Goal: Task Accomplishment & Management: Manage account settings

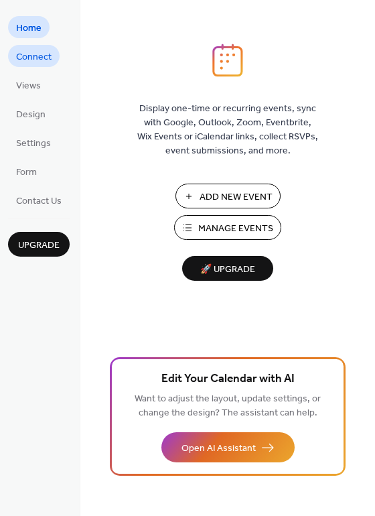
click at [31, 62] on span "Connect" at bounding box center [34, 57] width 36 height 14
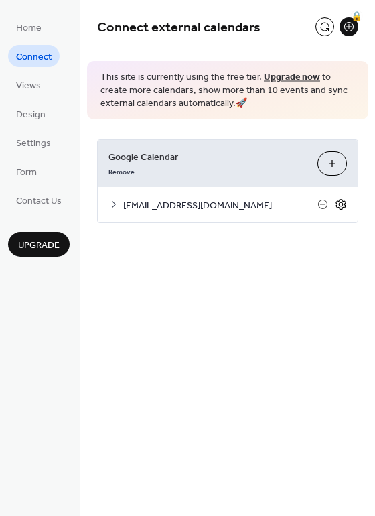
click at [342, 204] on icon at bounding box center [341, 204] width 12 height 12
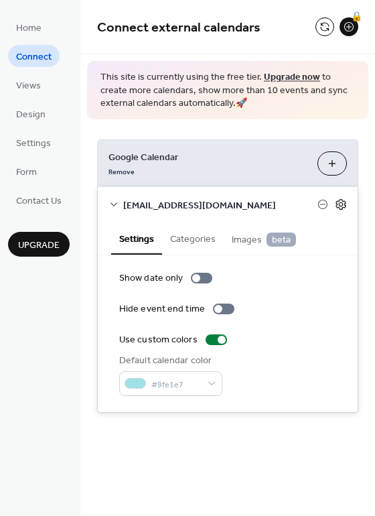
click at [344, 205] on icon at bounding box center [341, 204] width 12 height 12
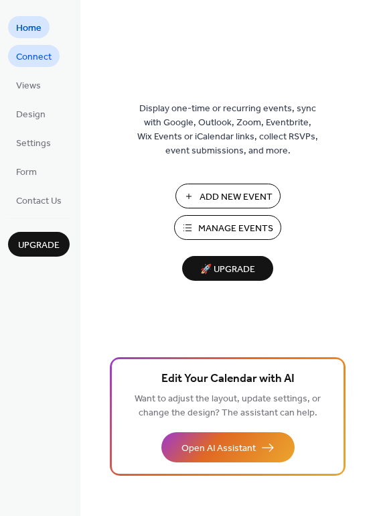
click at [37, 58] on span "Connect" at bounding box center [34, 57] width 36 height 14
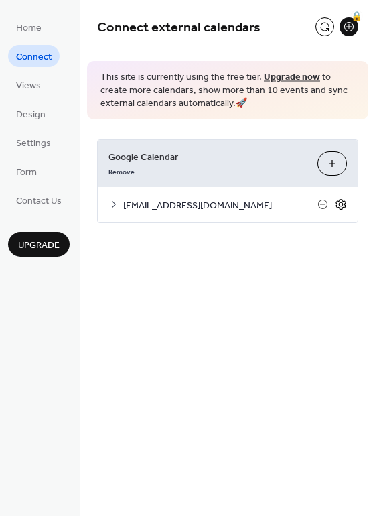
click at [340, 204] on icon at bounding box center [341, 204] width 12 height 12
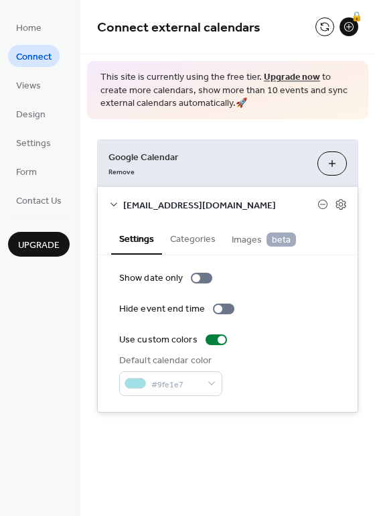
click at [205, 243] on button "Categories" at bounding box center [193, 237] width 62 height 31
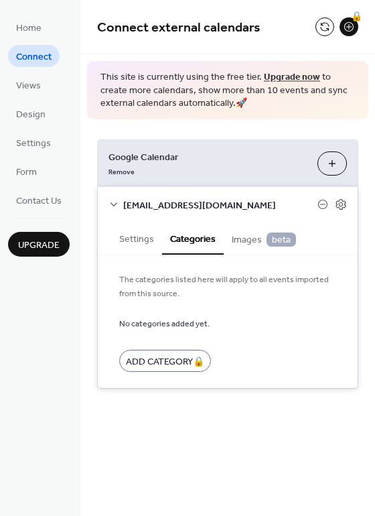
click at [241, 235] on span "Images beta" at bounding box center [264, 239] width 64 height 15
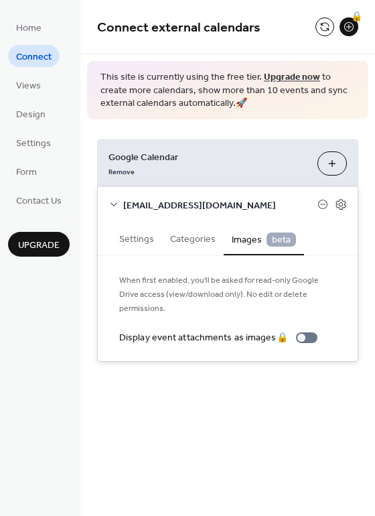
click at [149, 239] on button "Settings" at bounding box center [136, 237] width 51 height 31
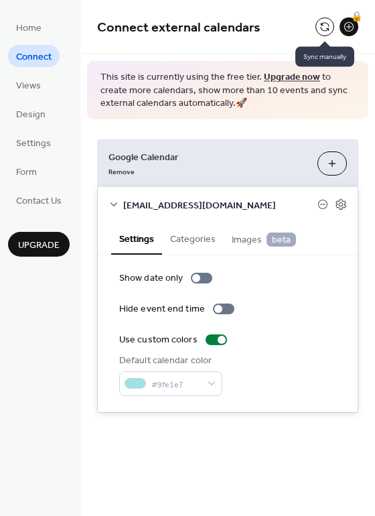
click at [325, 28] on button at bounding box center [325, 26] width 19 height 19
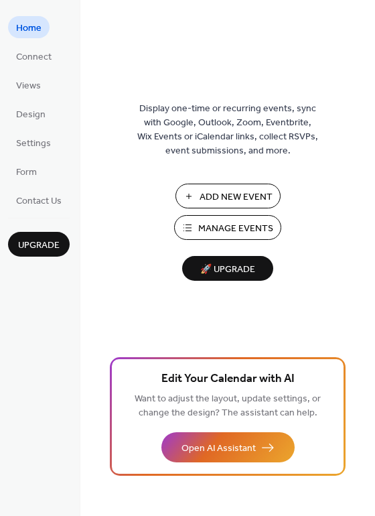
click at [223, 225] on span "Manage Events" at bounding box center [235, 229] width 75 height 14
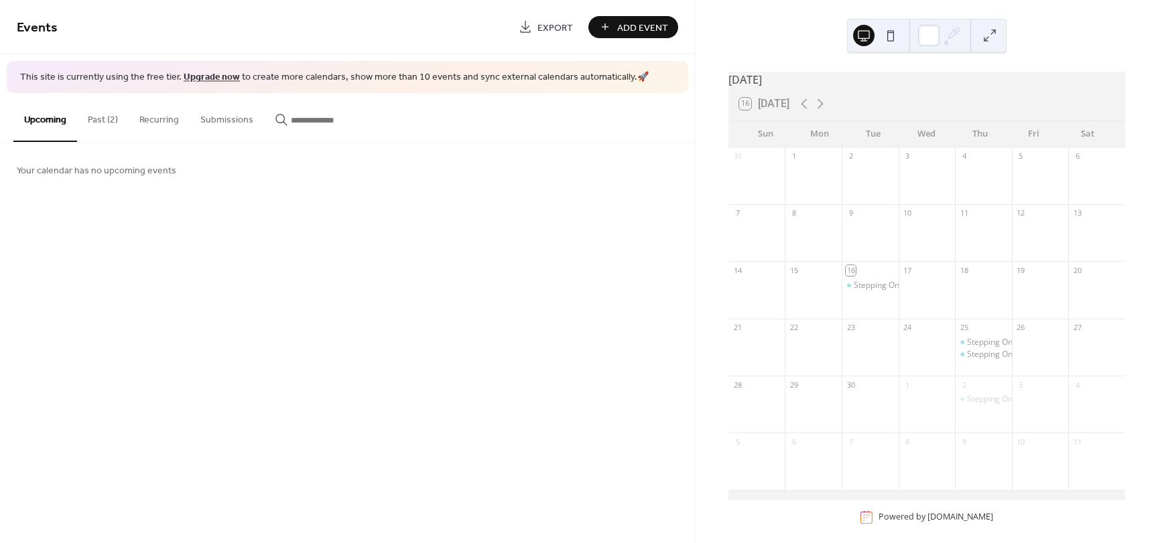
click at [108, 123] on button "Past (2)" at bounding box center [103, 117] width 52 height 48
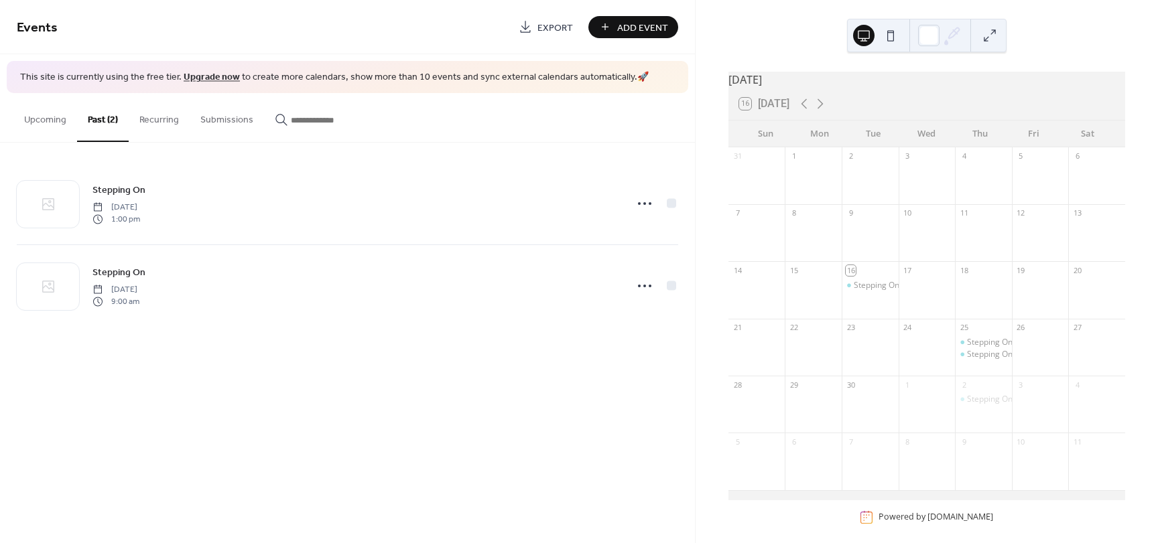
click at [163, 123] on button "Recurring" at bounding box center [159, 117] width 61 height 48
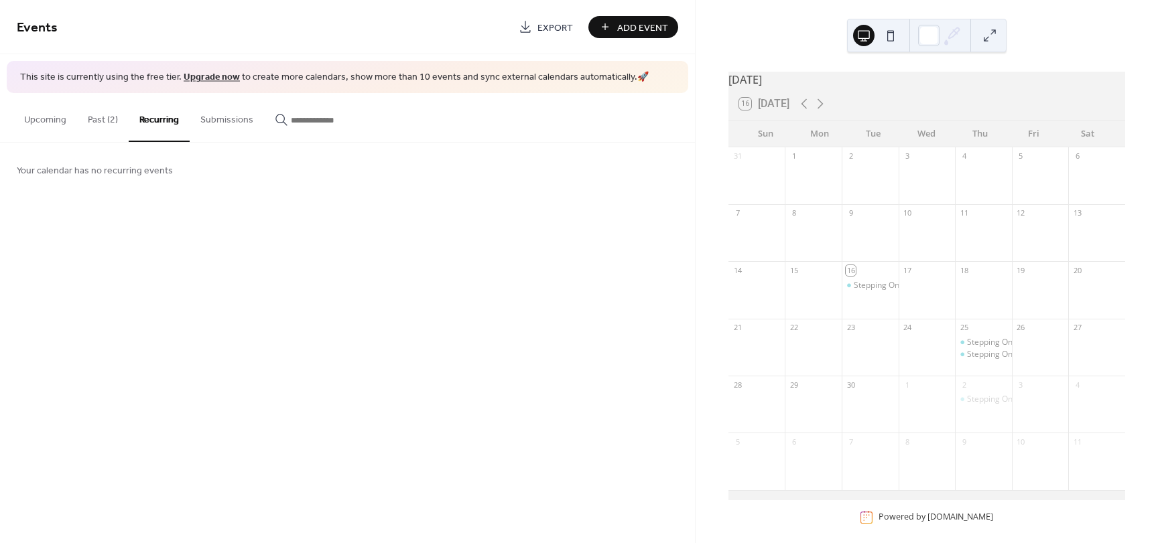
click at [48, 124] on button "Upcoming" at bounding box center [45, 117] width 64 height 48
click at [987, 345] on div "Stepping On workshop" at bounding box center [1009, 342] width 84 height 11
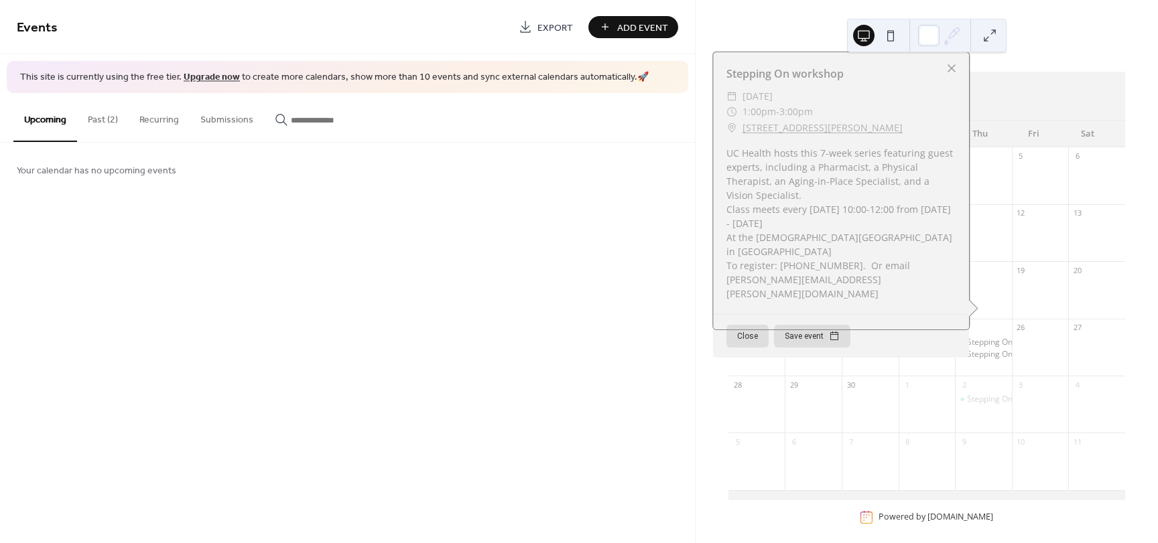
click at [952, 78] on div at bounding box center [951, 68] width 19 height 19
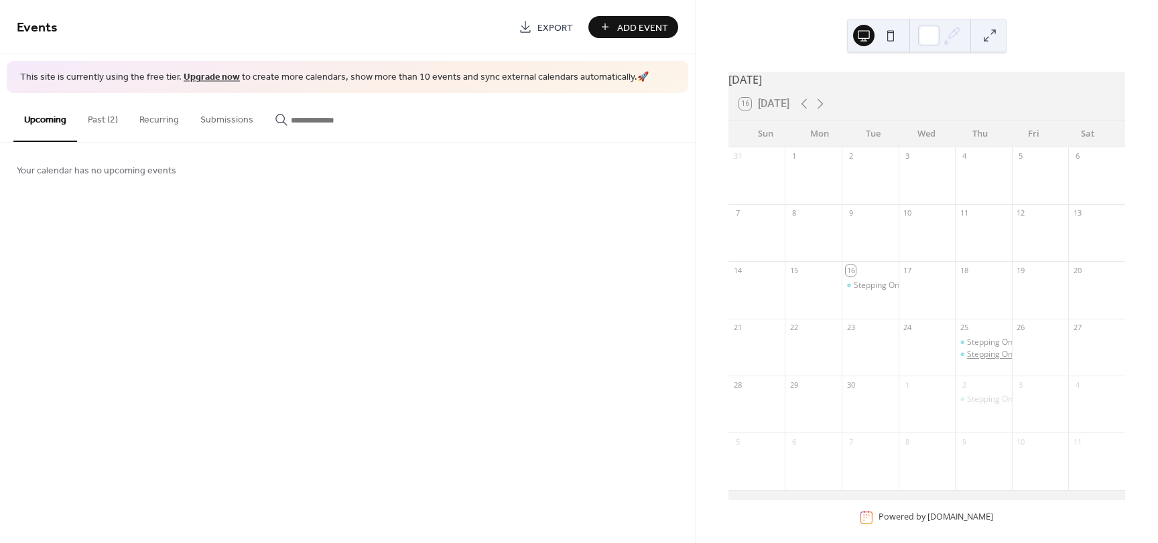
click at [984, 360] on div "Stepping On - Virtual (Welcome Session)" at bounding box center [1041, 354] width 149 height 11
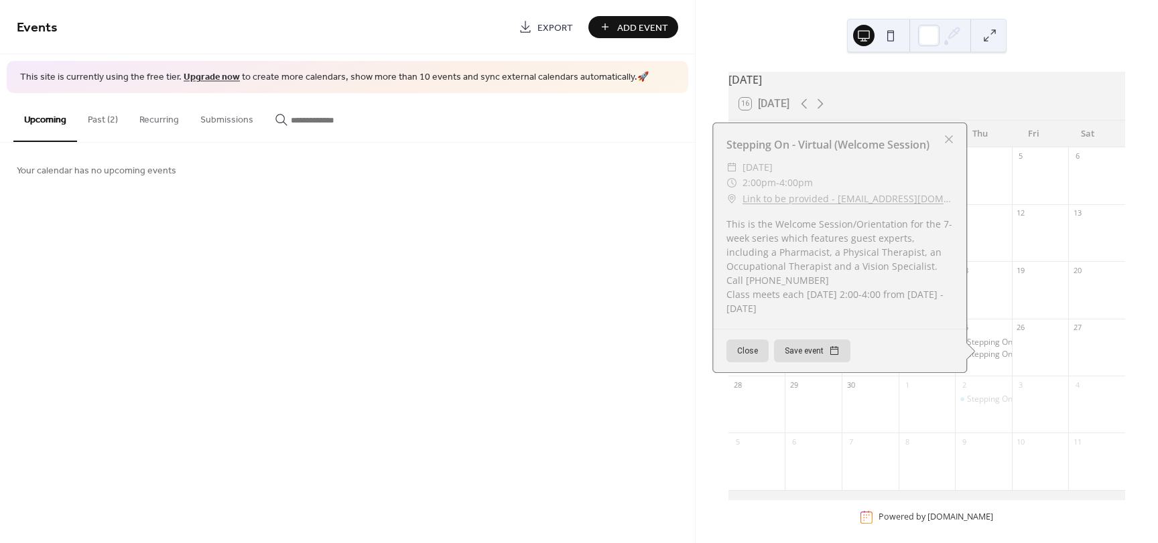
click at [945, 143] on div at bounding box center [948, 139] width 19 height 19
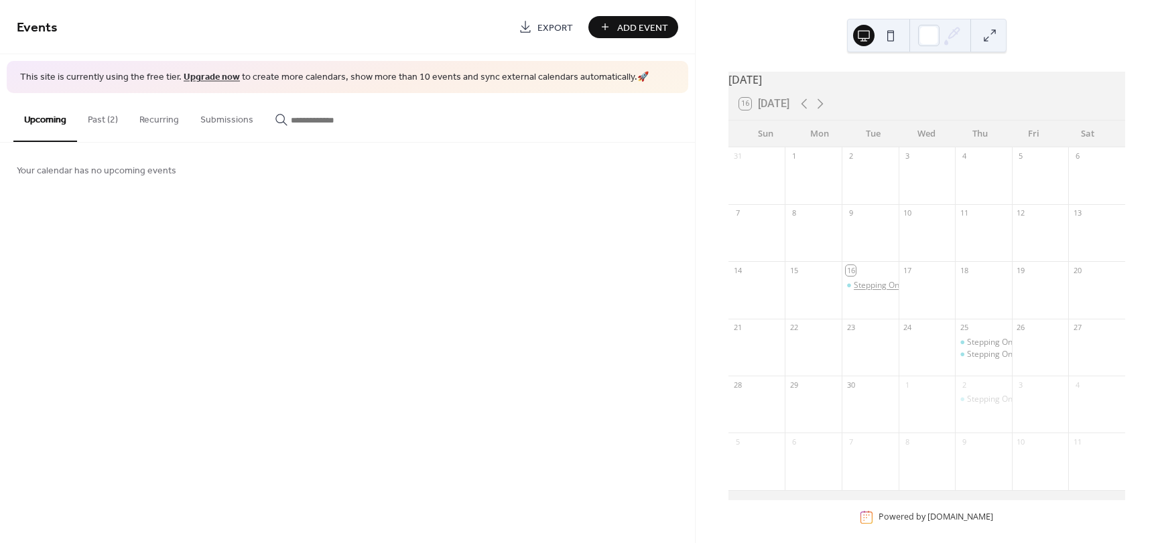
click at [878, 291] on div "Stepping On Fall Prevention" at bounding box center [905, 285] width 103 height 11
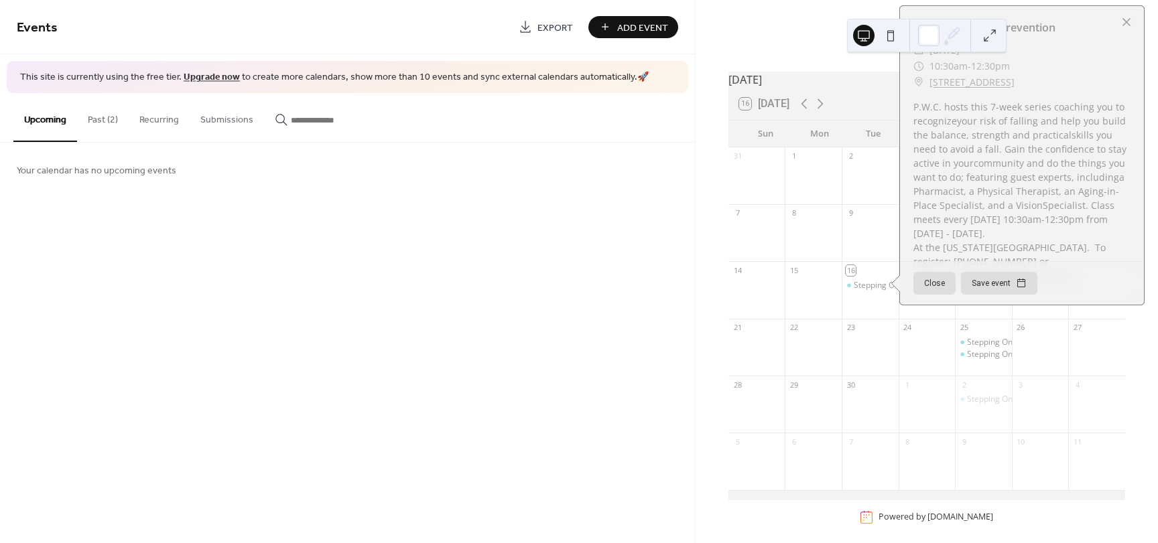
click at [1127, 29] on div at bounding box center [1126, 22] width 19 height 19
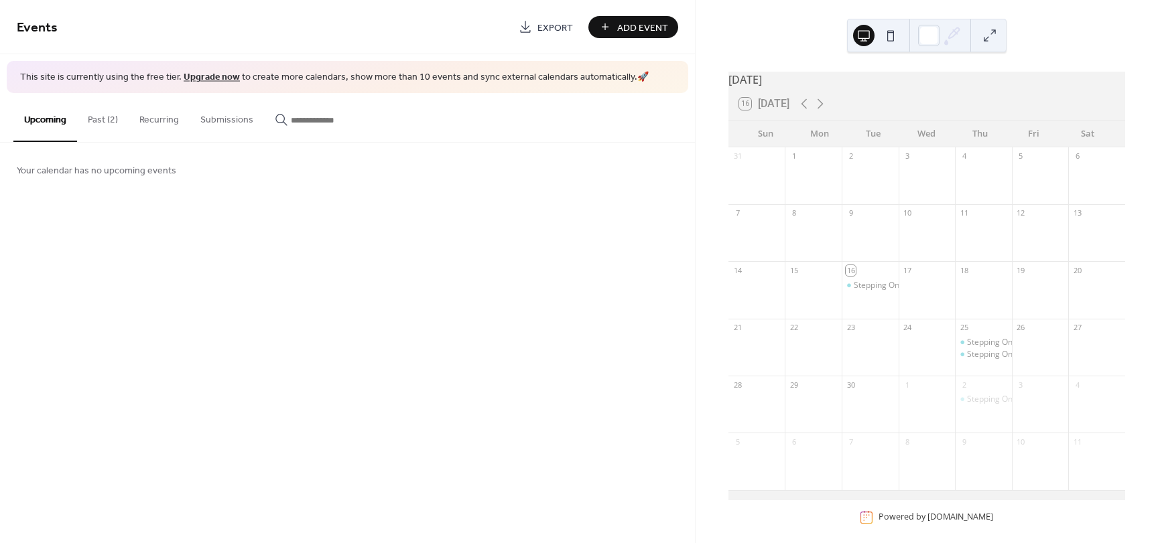
click at [888, 36] on button at bounding box center [890, 35] width 21 height 21
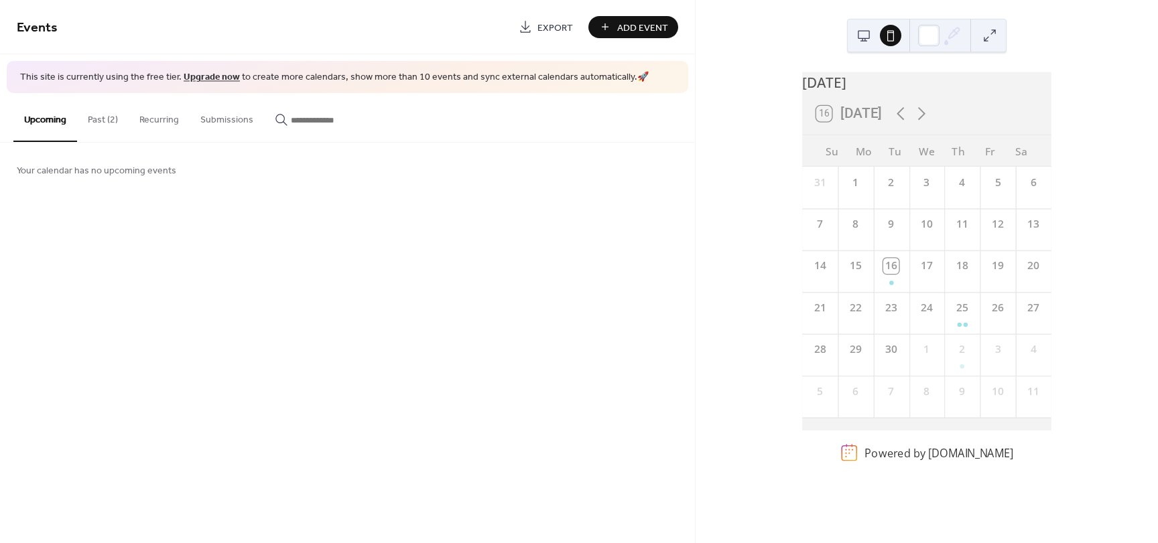
click at [864, 40] on button at bounding box center [863, 35] width 21 height 21
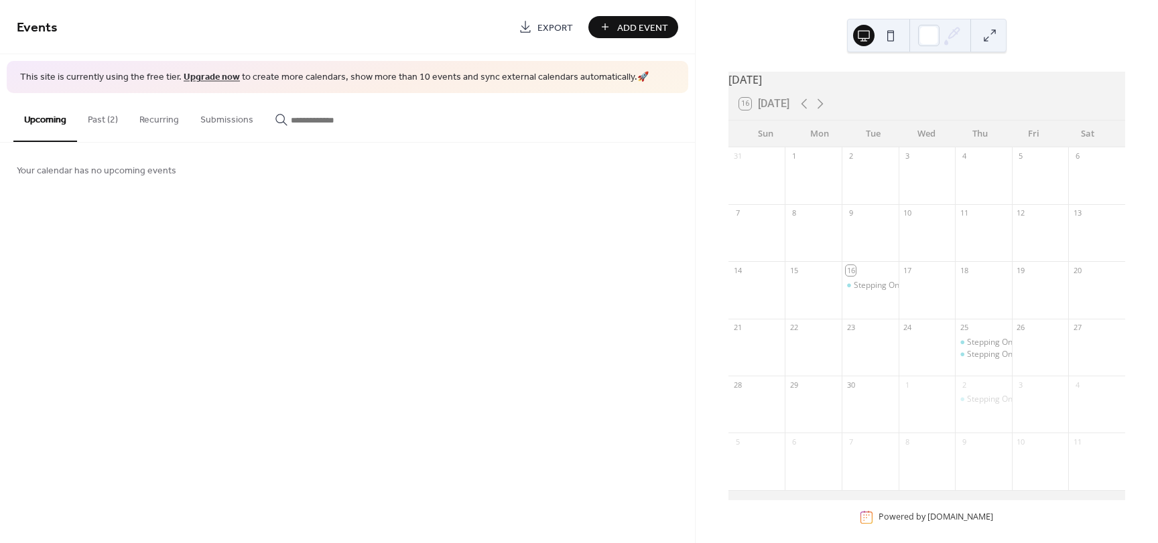
click at [997, 31] on button at bounding box center [989, 35] width 21 height 21
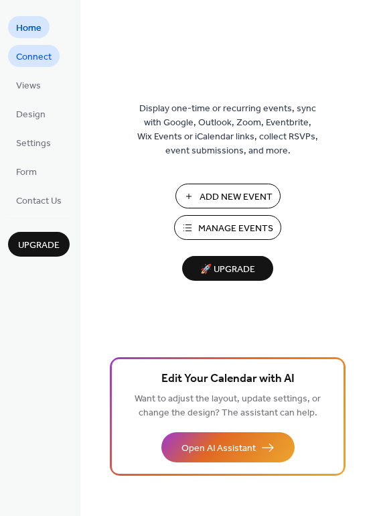
click at [29, 62] on span "Connect" at bounding box center [34, 57] width 36 height 14
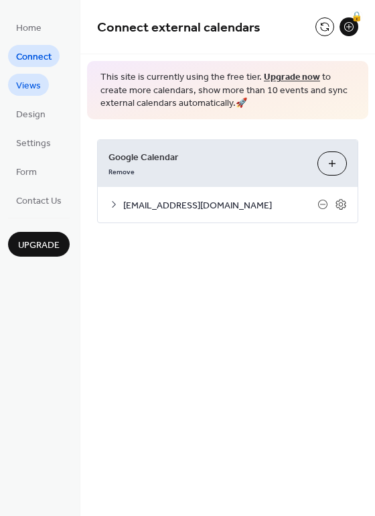
click at [29, 84] on span "Views" at bounding box center [28, 86] width 25 height 14
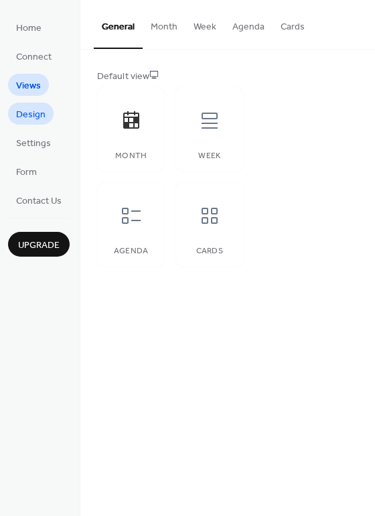
click at [36, 104] on link "Design" at bounding box center [31, 114] width 46 height 22
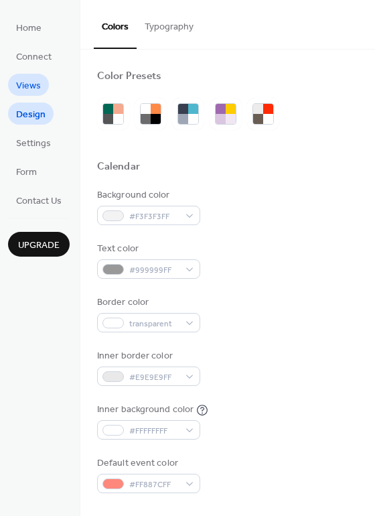
click at [38, 79] on span "Views" at bounding box center [28, 86] width 25 height 14
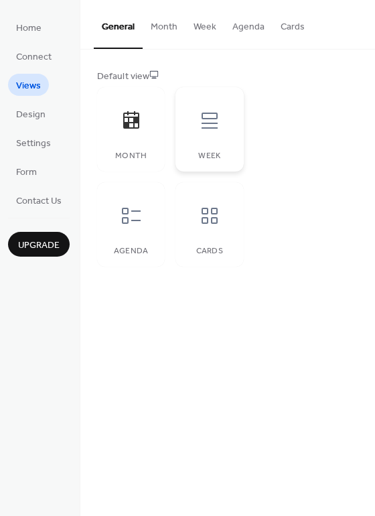
click at [206, 124] on icon at bounding box center [210, 121] width 16 height 16
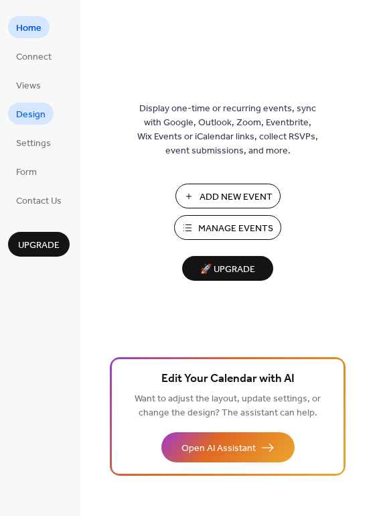
click at [20, 112] on span "Design" at bounding box center [30, 115] width 29 height 14
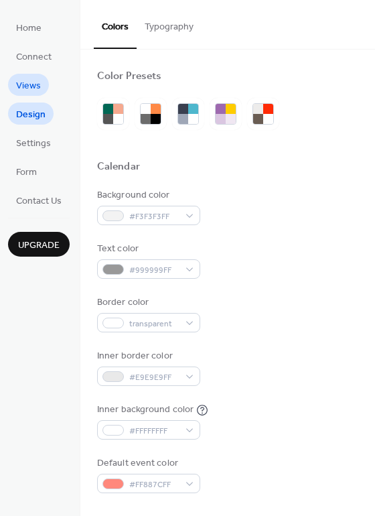
click at [29, 82] on span "Views" at bounding box center [28, 86] width 25 height 14
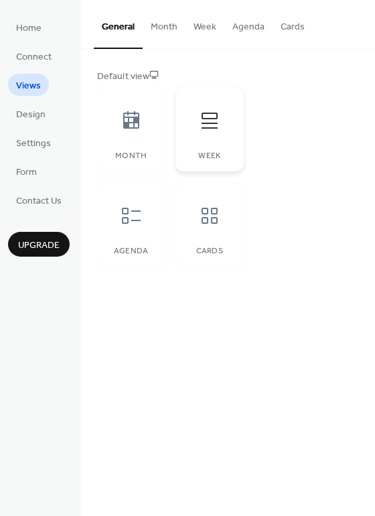
click at [202, 139] on div at bounding box center [210, 120] width 40 height 40
click at [144, 210] on div at bounding box center [131, 216] width 40 height 40
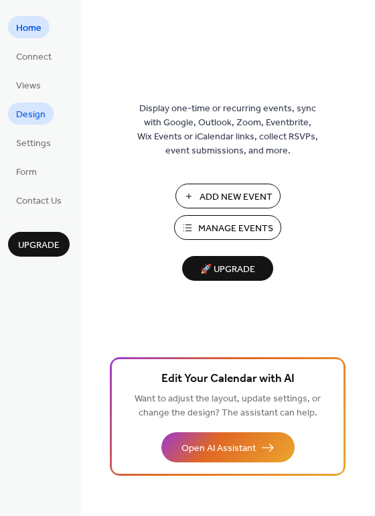
click at [36, 108] on span "Design" at bounding box center [30, 115] width 29 height 14
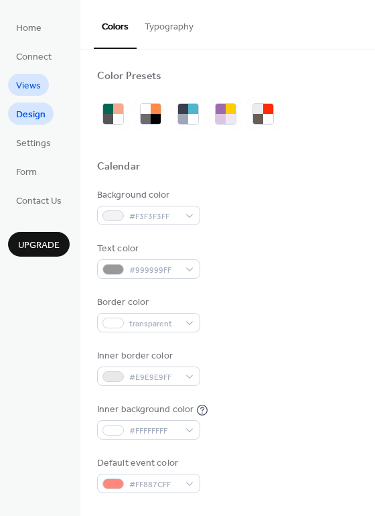
click at [33, 79] on span "Views" at bounding box center [28, 86] width 25 height 14
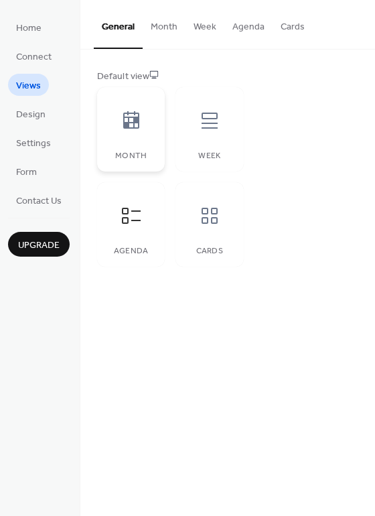
click at [140, 139] on div at bounding box center [131, 120] width 40 height 40
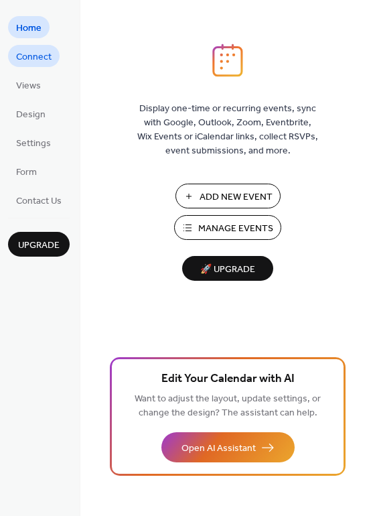
click at [43, 57] on span "Connect" at bounding box center [34, 57] width 36 height 14
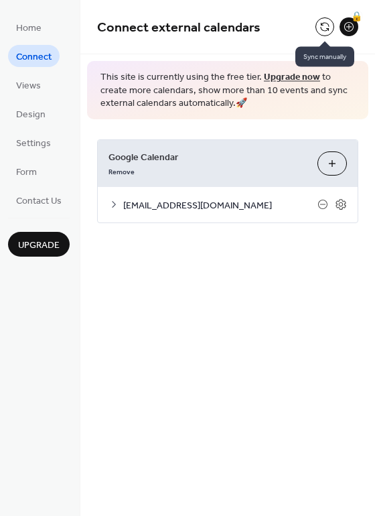
click at [326, 29] on button at bounding box center [325, 26] width 19 height 19
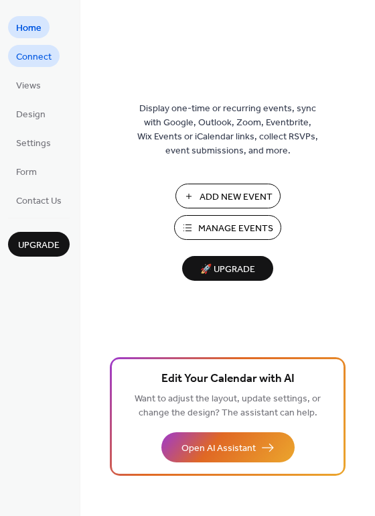
click at [36, 58] on span "Connect" at bounding box center [34, 57] width 36 height 14
